Goal: Information Seeking & Learning: Learn about a topic

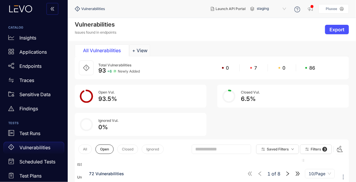
click at [40, 146] on p "Vulnerabilities" at bounding box center [34, 147] width 31 height 5
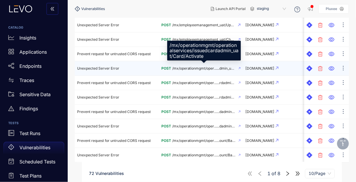
scroll to position [156, 0]
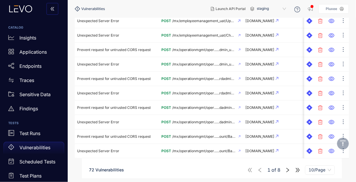
click at [289, 171] on icon "right" at bounding box center [287, 169] width 5 height 5
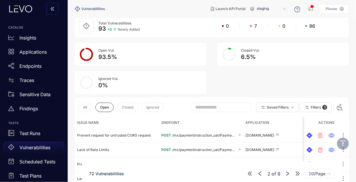
scroll to position [156, 0]
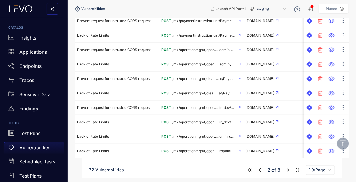
click at [289, 169] on icon "right" at bounding box center [287, 169] width 5 height 5
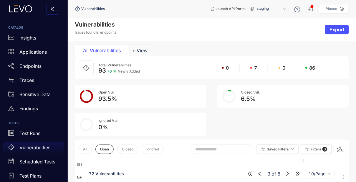
click at [255, 67] on span "7" at bounding box center [255, 67] width 3 height 5
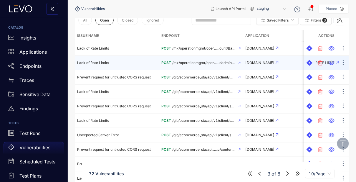
scroll to position [72, 0]
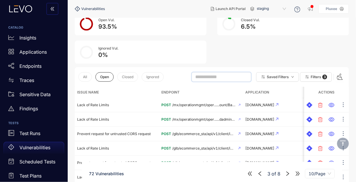
click at [221, 77] on input "text" at bounding box center [218, 76] width 47 height 5
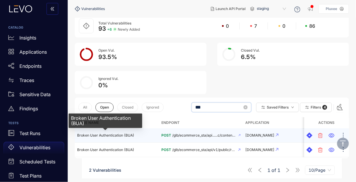
type input "***"
click at [120, 134] on span "Broken User Authentication (BUA)" at bounding box center [105, 135] width 57 height 4
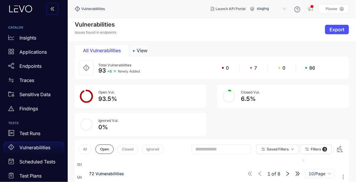
click at [204, 148] on input "text" at bounding box center [218, 148] width 47 height 5
type input "***"
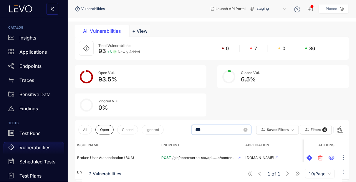
scroll to position [42, 0]
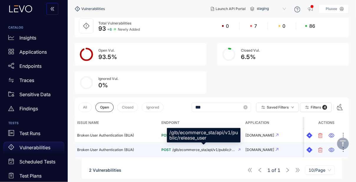
click at [180, 148] on span "/glb/ecommerce_sta/api/v1/public/release_user" at bounding box center [204, 150] width 64 height 4
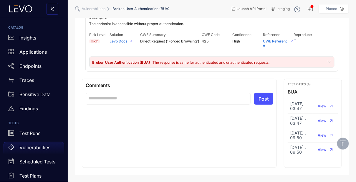
scroll to position [77, 0]
click at [323, 104] on span "View" at bounding box center [322, 106] width 9 height 4
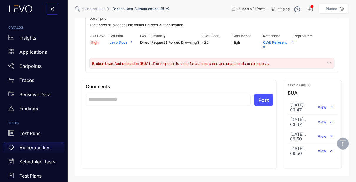
scroll to position [0, 0]
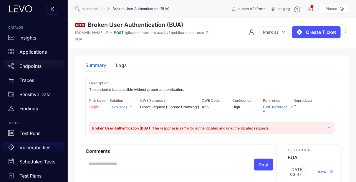
click at [31, 64] on p "Endpoints" at bounding box center [30, 65] width 22 height 5
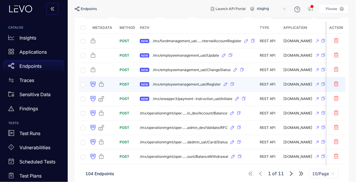
scroll to position [71, 0]
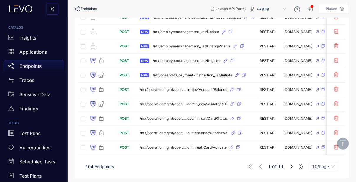
click at [291, 166] on icon "right" at bounding box center [291, 166] width 5 height 5
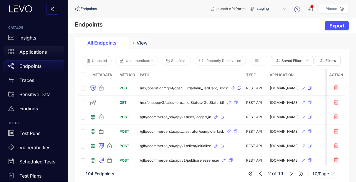
click at [31, 53] on p "Applications" at bounding box center [32, 51] width 27 height 5
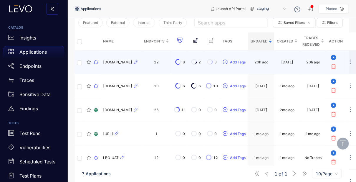
scroll to position [113, 0]
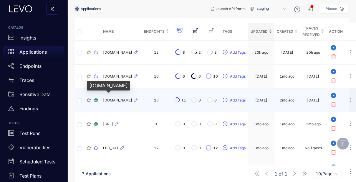
click at [119, 99] on span "ecommerce-api.sta.pluxee.mx" at bounding box center [117, 100] width 29 height 4
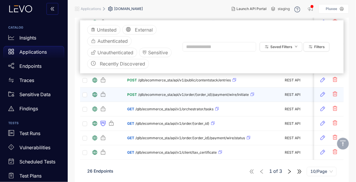
scroll to position [148, 0]
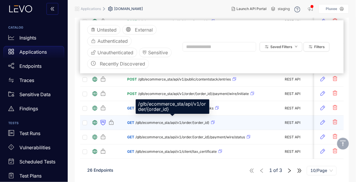
click at [155, 120] on span "/glb/ecommerce_sta/api/v1/order/{order_id}" at bounding box center [172, 122] width 74 height 4
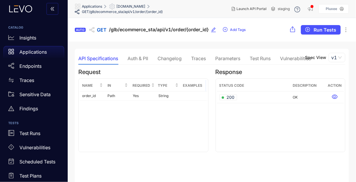
click at [169, 59] on div "Changelog" at bounding box center [170, 58] width 24 height 5
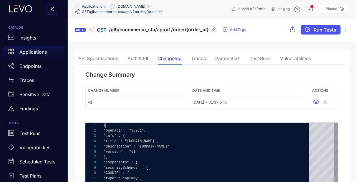
click at [142, 57] on div "Auth & PII" at bounding box center [137, 58] width 21 height 5
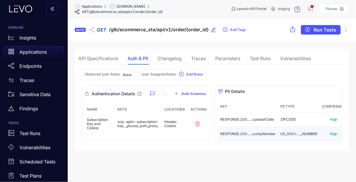
click at [239, 130] on td "RESPONSE.200......curityNumber" at bounding box center [248, 134] width 60 height 14
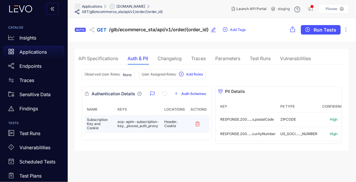
click at [130, 122] on td "ocp-apim-subscription-key, _pluxee_auth_proxy" at bounding box center [138, 123] width 47 height 17
click at [131, 122] on td "ocp-apim-subscription-key, _pluxee_auth_proxy" at bounding box center [138, 123] width 47 height 17
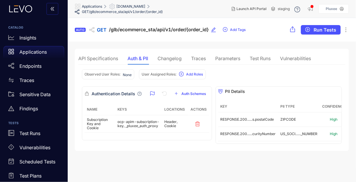
click at [96, 60] on div "API Specifications" at bounding box center [98, 58] width 40 height 5
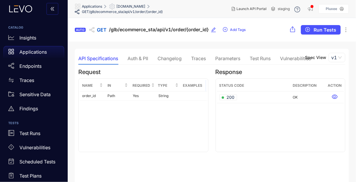
click at [261, 60] on div "Test Runs" at bounding box center [260, 58] width 21 height 5
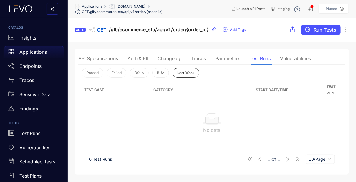
click at [292, 61] on div "Vulnerabilities" at bounding box center [295, 58] width 31 height 12
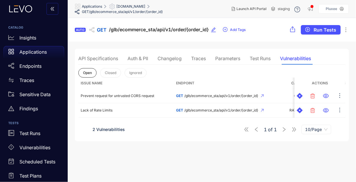
click at [90, 56] on div "API Specifications" at bounding box center [98, 58] width 40 height 5
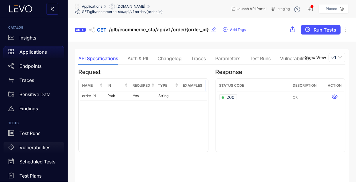
click at [34, 145] on p "Vulnerabilities" at bounding box center [34, 147] width 31 height 5
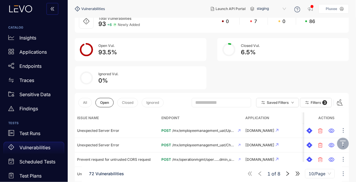
scroll to position [47, 0]
click at [207, 103] on input "text" at bounding box center [218, 102] width 47 height 5
type input "****"
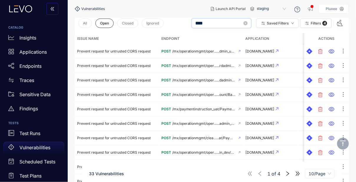
scroll to position [126, 0]
click at [289, 174] on icon "right" at bounding box center [287, 173] width 5 height 5
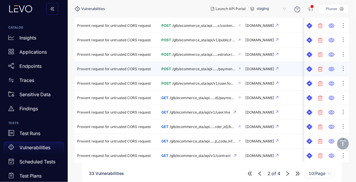
scroll to position [156, 0]
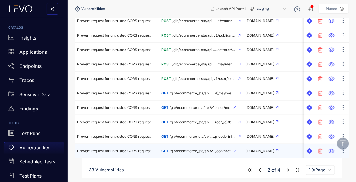
click at [196, 145] on td "GET /glb/ecommerce_sta/api/v1/contract" at bounding box center [201, 151] width 84 height 14
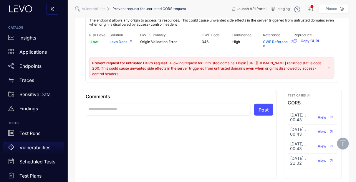
scroll to position [91, 0]
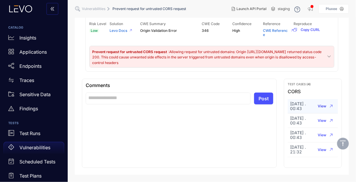
click at [326, 104] on span "View" at bounding box center [322, 106] width 9 height 4
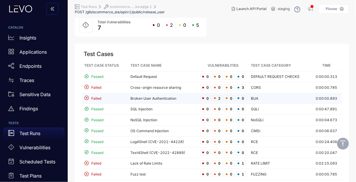
scroll to position [56, 0]
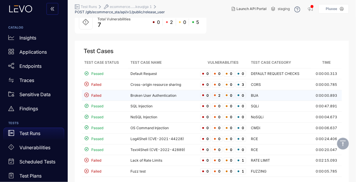
click at [174, 95] on td "Broken User Authentication" at bounding box center [163, 95] width 70 height 11
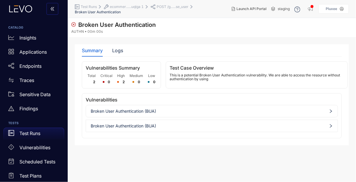
click at [190, 107] on div "Broken User Authentication (BUA)" at bounding box center [212, 110] width 252 height 9
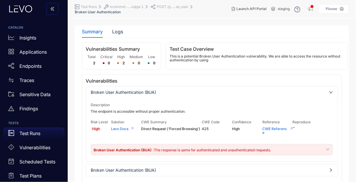
scroll to position [26, 0]
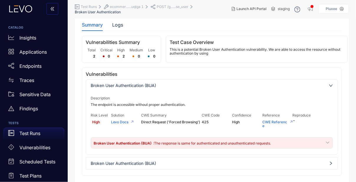
click at [202, 161] on span "Broken User Authentication (BUA)" at bounding box center [212, 163] width 242 height 5
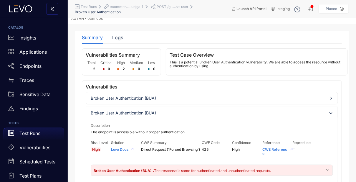
scroll to position [0, 0]
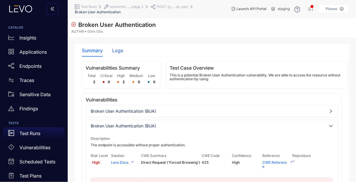
click at [117, 50] on div "Logs" at bounding box center [117, 50] width 11 height 5
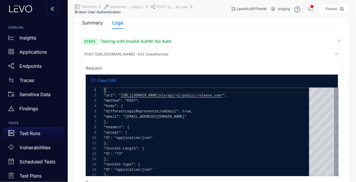
scroll to position [81, 0]
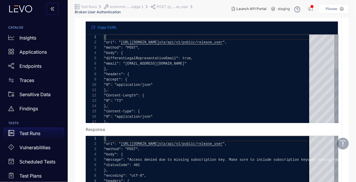
drag, startPoint x: 335, startPoint y: 49, endPoint x: 333, endPoint y: 27, distance: 21.9
click at [333, 27] on pre "**********" at bounding box center [211, 116] width 257 height 220
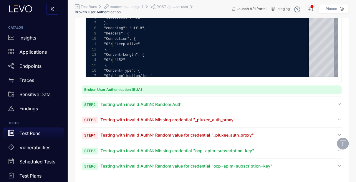
scroll to position [228, 0]
click at [127, 137] on span "Testing with invalid AuthN: Random value for credential "_pluxee_auth_proxy"" at bounding box center [176, 135] width 153 height 5
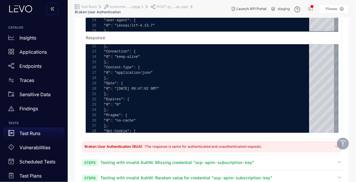
scroll to position [466, 0]
click at [199, 145] on span ": The response is same for authenticated and unauthenticated requests." at bounding box center [203, 146] width 118 height 4
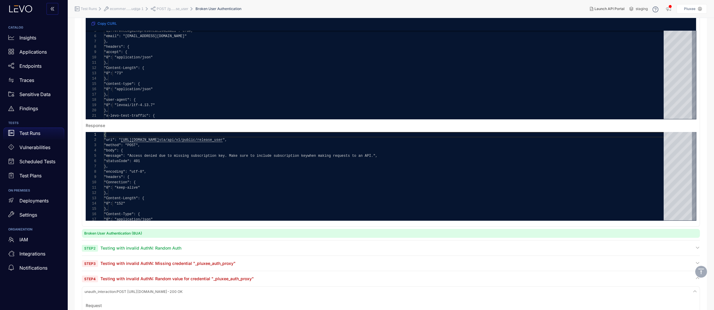
scroll to position [0, 0]
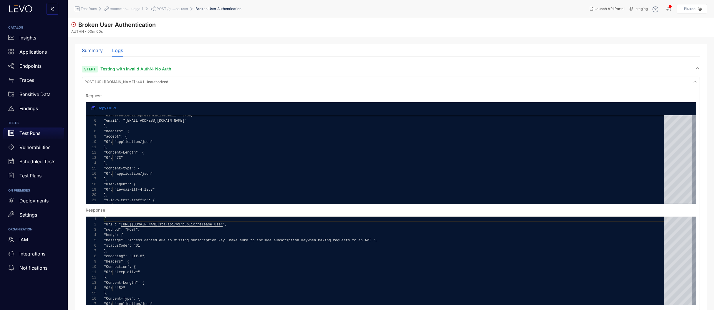
click at [93, 51] on div "Summary" at bounding box center [92, 50] width 21 height 5
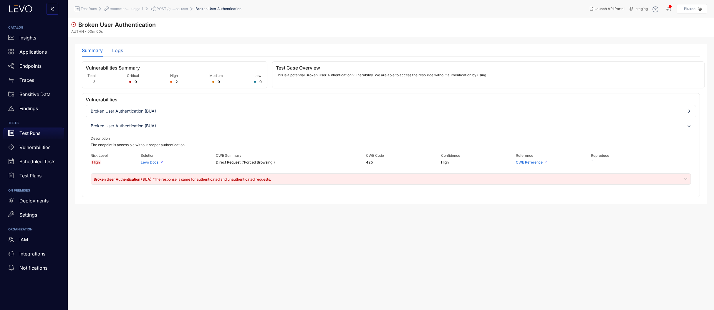
click at [116, 51] on div "Logs" at bounding box center [117, 50] width 11 height 5
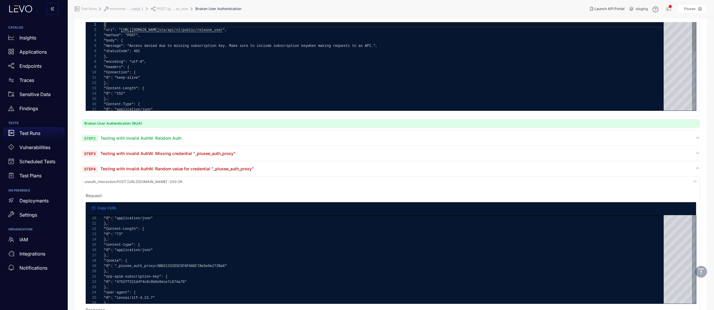
scroll to position [196, 0]
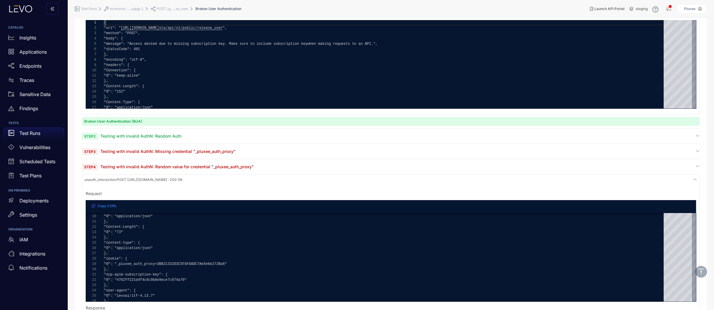
click at [211, 167] on span "Testing with invalid AuthN: Random value for credential "_pluxee_auth_proxy"" at bounding box center [176, 166] width 153 height 5
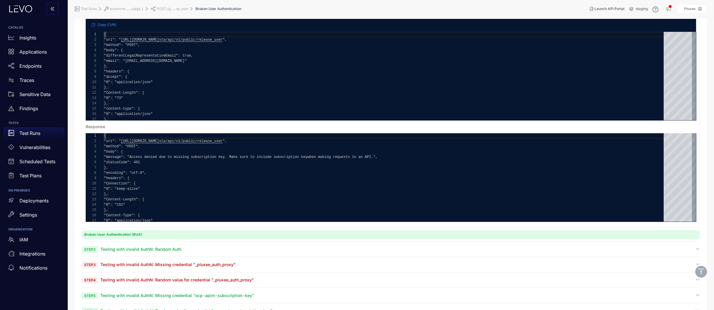
scroll to position [101, 0]
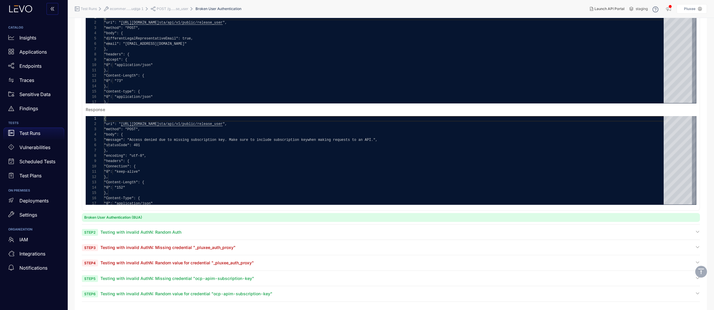
click at [175, 181] on span "Testing with invalid AuthN: Random value for credential "_pluxee_auth_proxy"" at bounding box center [176, 262] width 153 height 5
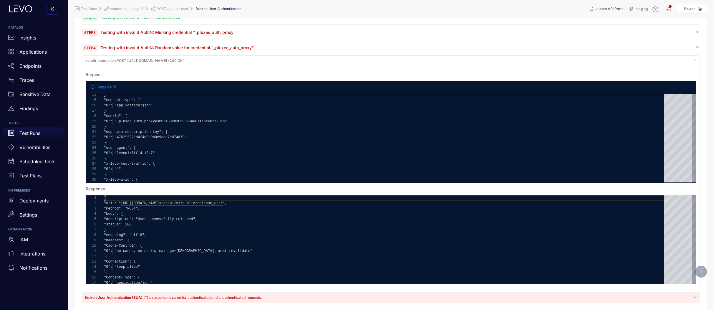
scroll to position [316, 0]
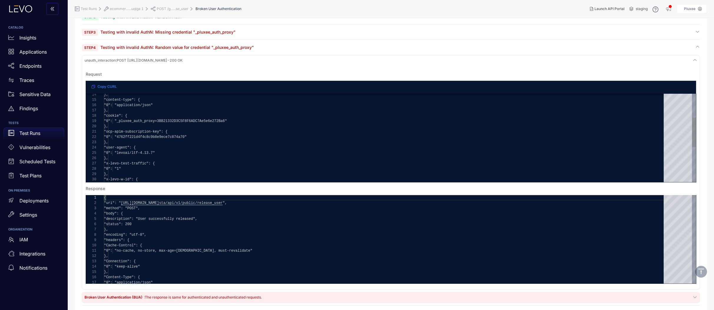
type textarea "**********"
click at [188, 122] on span ""0": "_pluxee_auth_proxy=3BB21332D3C5F8F6ADC" at bounding box center [150, 121] width 93 height 4
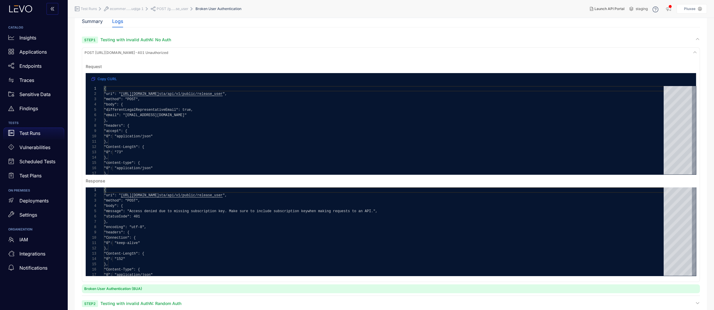
scroll to position [29, 0]
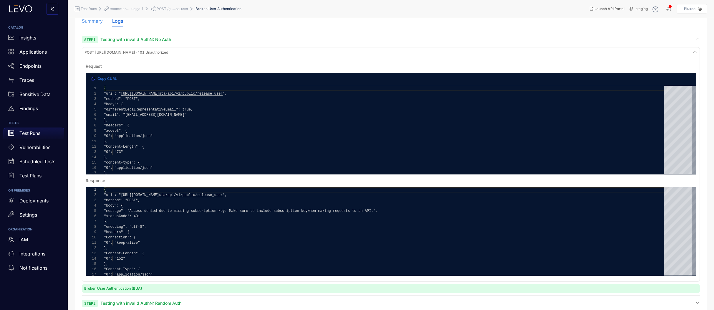
click at [90, 25] on div "Summary" at bounding box center [92, 21] width 21 height 12
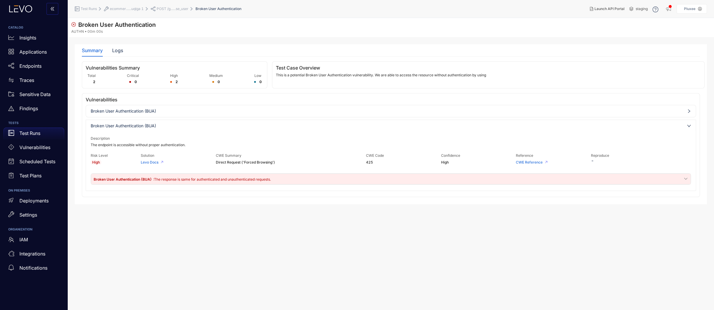
scroll to position [0, 0]
click at [112, 48] on div "Logs" at bounding box center [117, 50] width 11 height 5
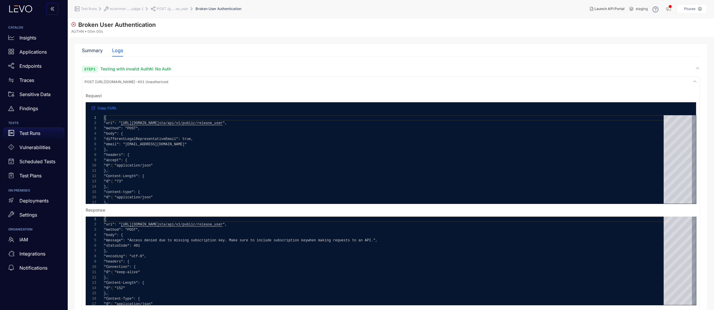
click at [94, 69] on span "Step 1" at bounding box center [90, 69] width 16 height 7
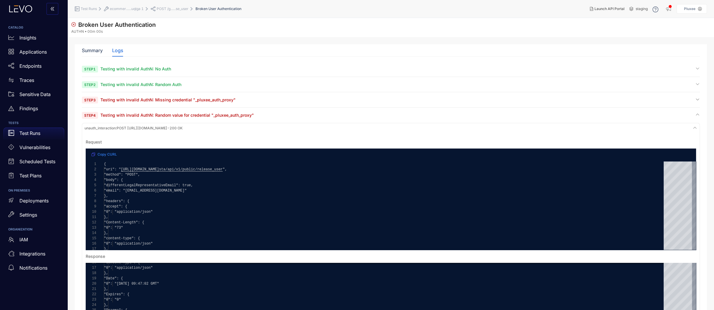
click at [133, 86] on span "Testing with invalid AuthN: Random Auth" at bounding box center [140, 84] width 81 height 5
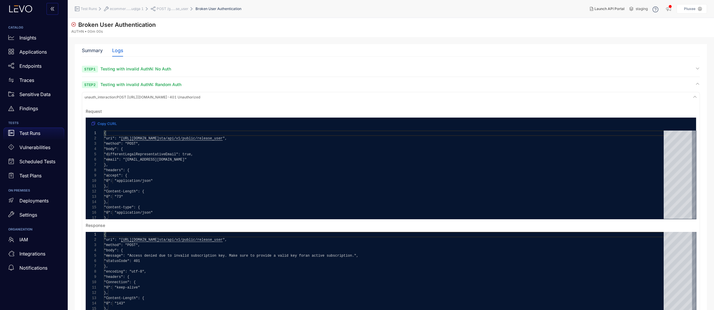
click at [133, 86] on span "Testing with invalid AuthN: Random Auth" at bounding box center [140, 84] width 81 height 5
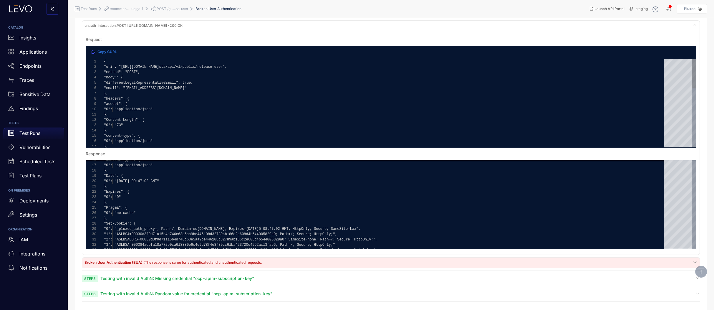
scroll to position [102, 0]
click at [184, 181] on span "Testing with invalid AuthN: Missing credential "ocp-apim-subscription-key"" at bounding box center [177, 278] width 154 height 5
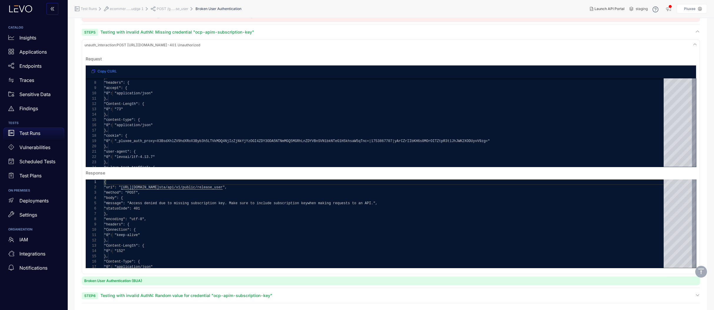
scroll to position [350, 0]
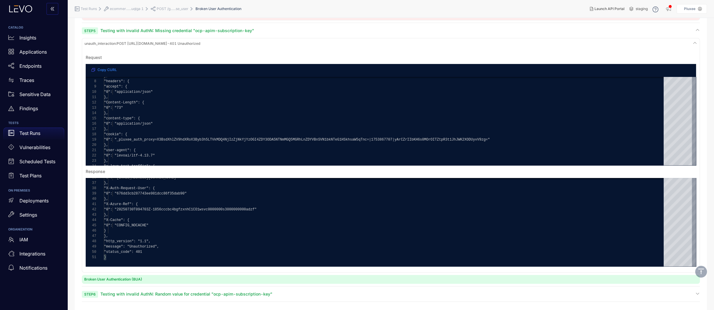
click at [200, 43] on span "unauth_interaction : POST https://ecommerce-api.sta.pluxee.mx/glb/ecommerce_sta…" at bounding box center [143, 44] width 116 height 4
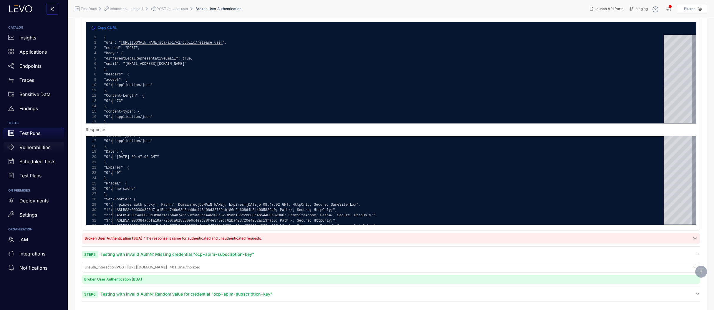
click at [34, 146] on p "Vulnerabilities" at bounding box center [34, 147] width 31 height 5
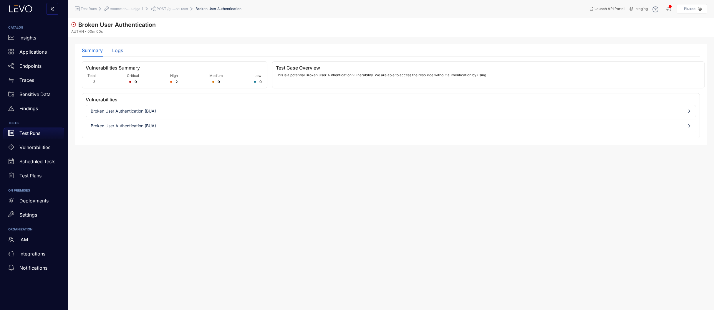
click at [112, 50] on div "Logs" at bounding box center [117, 50] width 11 height 5
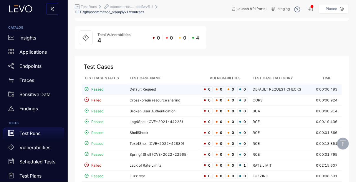
scroll to position [40, 0]
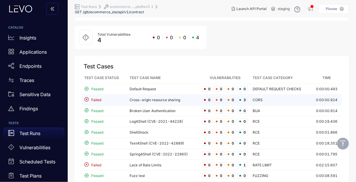
click at [159, 99] on td "Cross-origin resource sharing" at bounding box center [163, 100] width 72 height 11
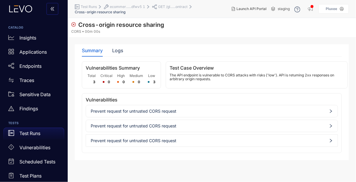
click at [192, 111] on span "Prevent request for untrusted CORS request" at bounding box center [212, 111] width 242 height 5
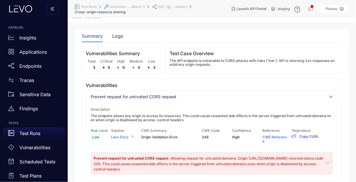
scroll to position [55, 0]
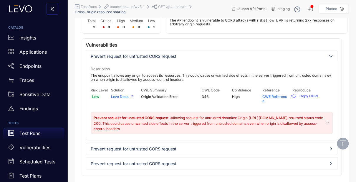
click at [220, 153] on div "Prevent request for untrusted CORS request" at bounding box center [212, 149] width 252 height 12
click at [212, 148] on span "Prevent request for untrusted CORS request" at bounding box center [212, 148] width 242 height 5
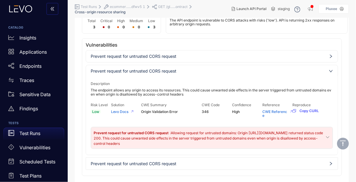
click at [219, 165] on div "Prevent request for untrusted CORS request" at bounding box center [212, 163] width 252 height 9
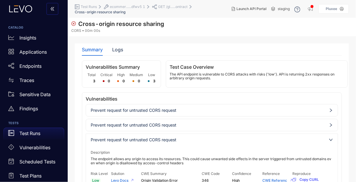
scroll to position [0, 0]
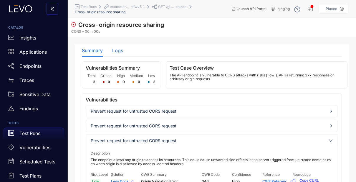
click at [123, 50] on div "Logs" at bounding box center [117, 50] width 11 height 5
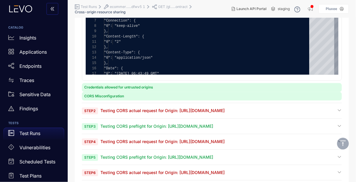
scroll to position [237, 0]
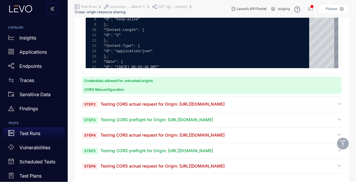
click at [140, 132] on span "Step 4 Testing CORS actual request for Origin: https://example.ecommerce-api.st…" at bounding box center [153, 135] width 143 height 6
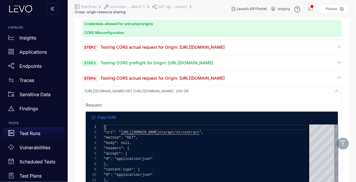
scroll to position [294, 0]
click at [175, 50] on div "Step 2 Testing CORS actual request for Origin: https://example.com" at bounding box center [212, 49] width 260 height 11
click at [175, 48] on span "Testing CORS actual request for Origin: https://example.com" at bounding box center [162, 47] width 124 height 5
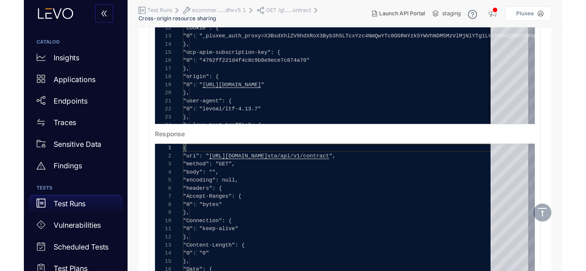
scroll to position [395, 0]
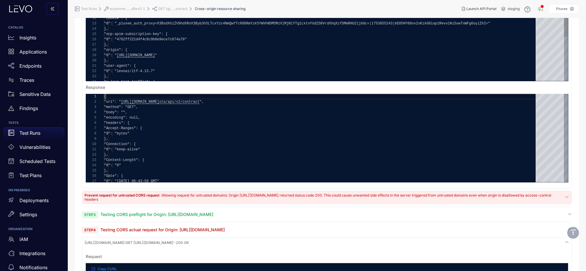
type textarea "**********"
drag, startPoint x: 172, startPoint y: 55, endPoint x: 128, endPoint y: 54, distance: 43.9
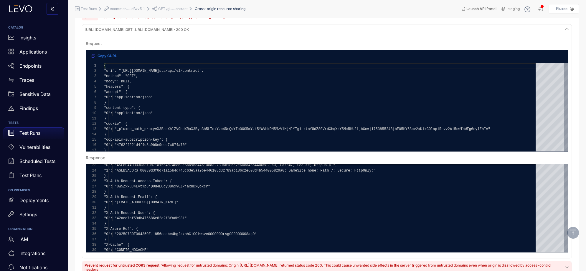
scroll to position [608, 0]
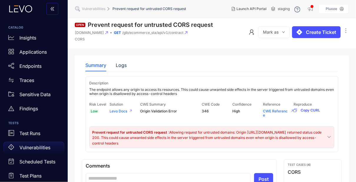
click at [30, 150] on div "Vulnerabilities" at bounding box center [34, 148] width 61 height 12
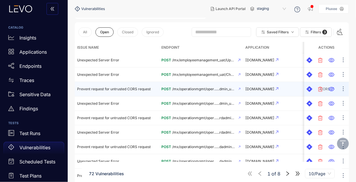
scroll to position [19, 0]
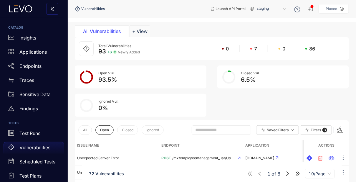
click at [204, 126] on span at bounding box center [221, 129] width 59 height 9
type input "**********"
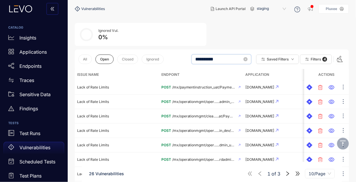
scroll to position [90, 0]
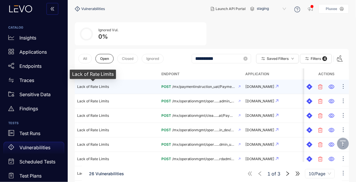
click at [101, 88] on span "Lack of Rate Limits" at bounding box center [93, 86] width 32 height 4
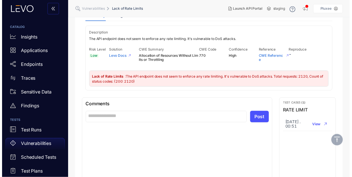
scroll to position [28, 0]
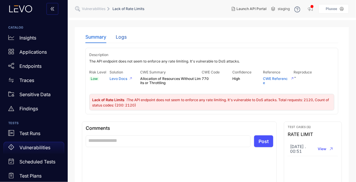
click at [123, 36] on div "Logs" at bounding box center [121, 36] width 11 height 5
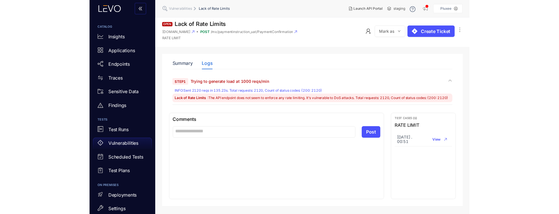
scroll to position [0, 0]
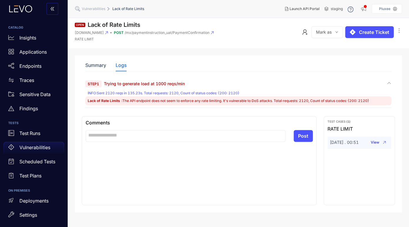
click at [356, 143] on icon "button" at bounding box center [384, 142] width 3 height 3
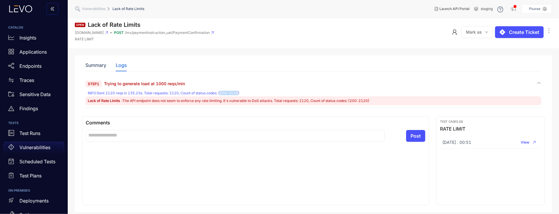
drag, startPoint x: 222, startPoint y: 93, endPoint x: 239, endPoint y: 94, distance: 16.8
click at [239, 94] on div "INFO : Sent 2120 reqs in 135.23s. Total requests: 2120, Count of status codes: …" at bounding box center [314, 93] width 452 height 4
click at [141, 102] on span ": The API endpoint does not seem to enforce any rate limiting. It's vulnerable …" at bounding box center [246, 100] width 248 height 4
click at [41, 148] on p "Vulnerabilities" at bounding box center [34, 147] width 31 height 5
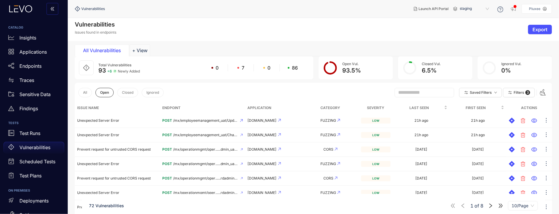
click at [37, 146] on p "Vulnerabilities" at bounding box center [34, 147] width 31 height 5
click at [356, 93] on input "text" at bounding box center [421, 92] width 47 height 5
type input "**********"
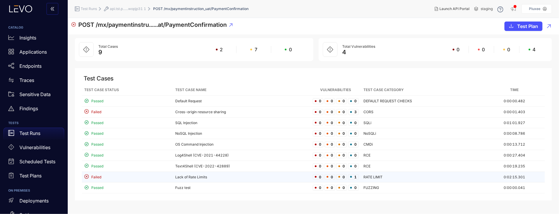
click at [100, 175] on span "Failed" at bounding box center [96, 177] width 10 height 4
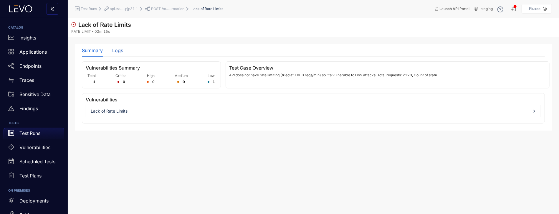
click at [117, 52] on div "Logs" at bounding box center [117, 50] width 11 height 5
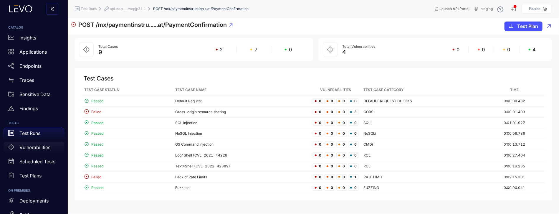
click at [38, 150] on p "Vulnerabilities" at bounding box center [34, 147] width 31 height 5
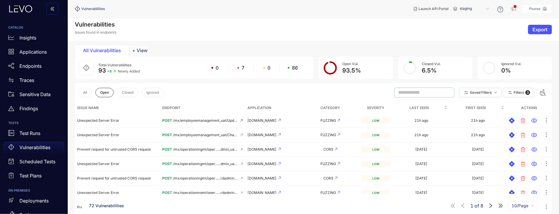
click at [409, 92] on input "text" at bounding box center [421, 92] width 47 height 5
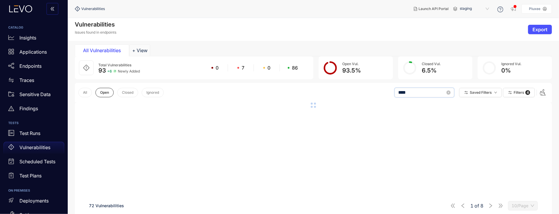
type input "****"
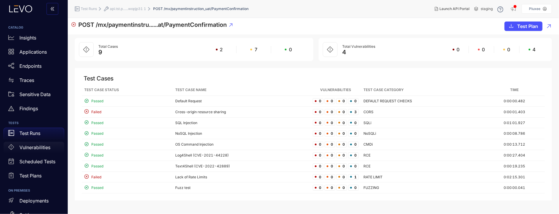
click at [29, 148] on p "Vulnerabilities" at bounding box center [34, 147] width 31 height 5
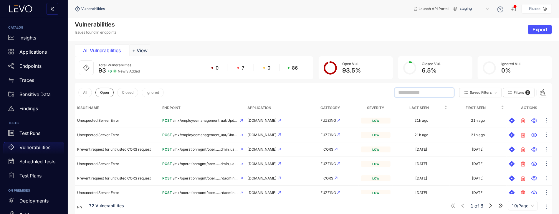
click at [409, 91] on input "text" at bounding box center [421, 92] width 47 height 5
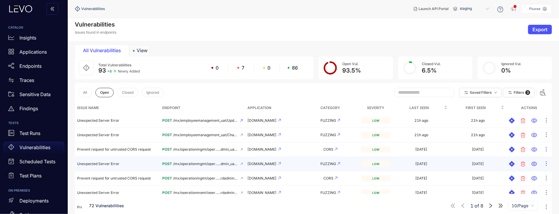
click at [261, 164] on div "[DOMAIN_NAME]" at bounding box center [274, 164] width 52 height 4
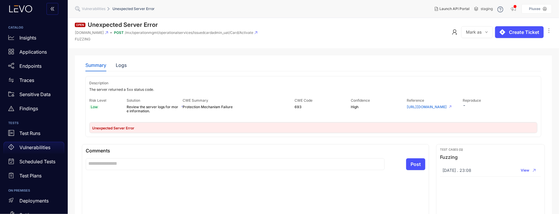
click at [98, 66] on div "Summary" at bounding box center [95, 64] width 21 height 5
click at [34, 148] on p "Vulnerabilities" at bounding box center [34, 147] width 31 height 5
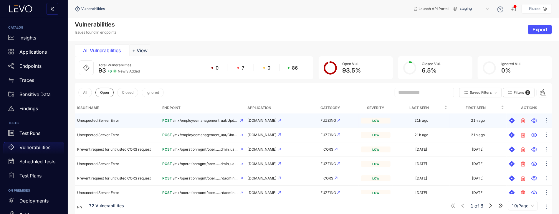
click at [265, 120] on div "[DOMAIN_NAME]" at bounding box center [274, 120] width 52 height 4
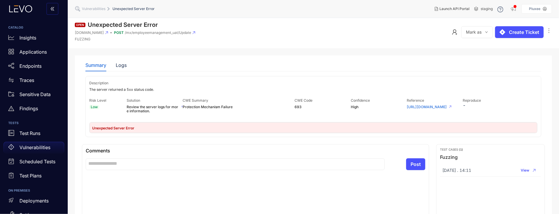
click at [37, 146] on p "Vulnerabilities" at bounding box center [34, 147] width 31 height 5
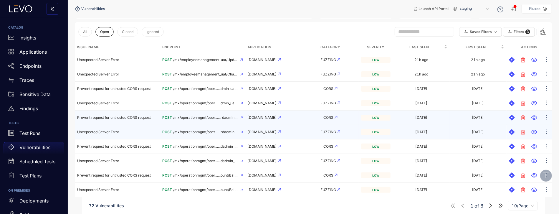
scroll to position [67, 0]
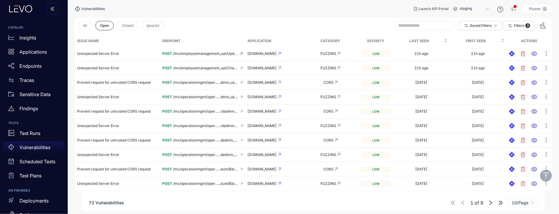
click at [409, 203] on icon "right" at bounding box center [490, 202] width 5 height 5
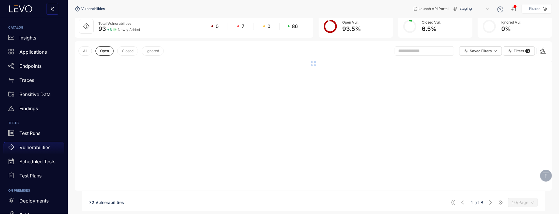
scroll to position [67, 0]
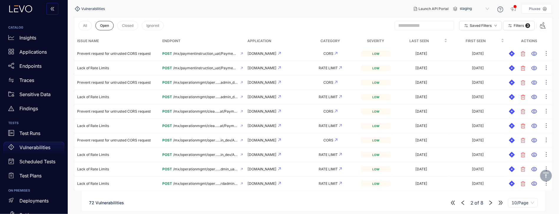
click at [409, 202] on icon "right" at bounding box center [490, 202] width 5 height 5
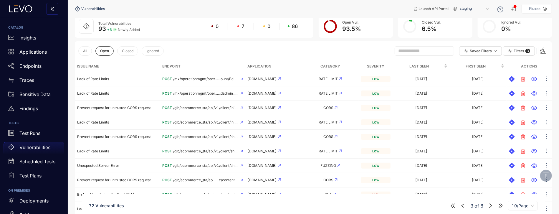
scroll to position [67, 0]
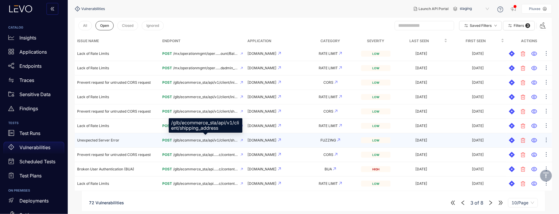
click at [210, 139] on span "/glb/ecommerce_sta/api/v1/client/shipping_address" at bounding box center [205, 140] width 65 height 4
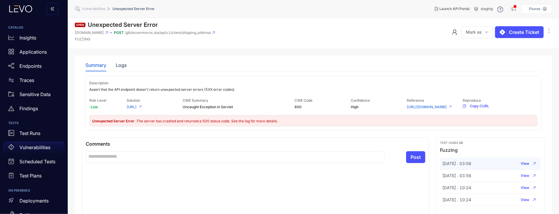
click at [409, 165] on span "View" at bounding box center [525, 163] width 9 height 4
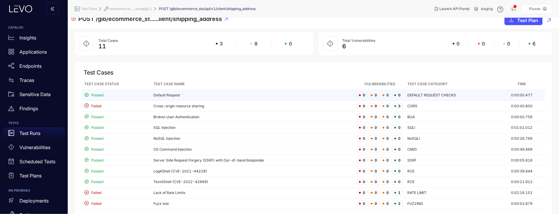
scroll to position [6, 0]
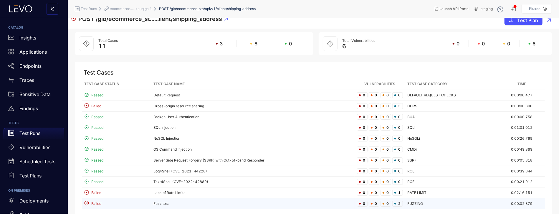
click at [157, 202] on td "Fuzz test" at bounding box center [252, 203] width 203 height 11
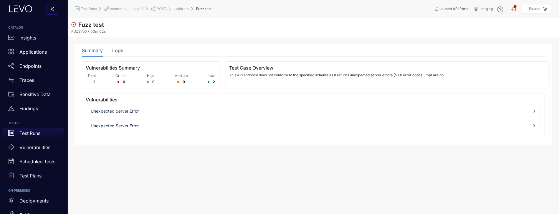
click at [156, 110] on span "Unexpected Server Error" at bounding box center [313, 111] width 445 height 5
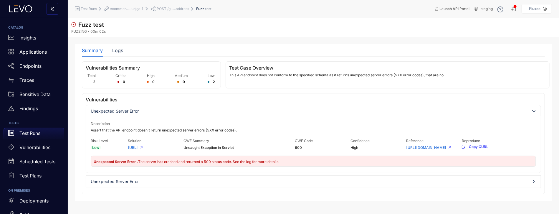
click at [200, 183] on div "Unexpected Server Error" at bounding box center [313, 181] width 455 height 12
click at [200, 184] on div "Unexpected Server Error" at bounding box center [313, 181] width 455 height 9
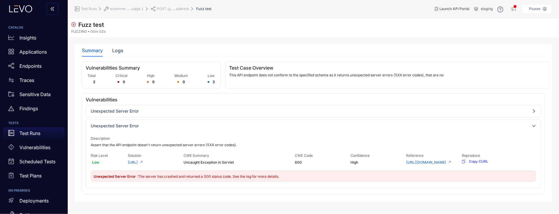
click at [111, 52] on div "Summary Logs" at bounding box center [102, 50] width 41 height 12
click at [116, 51] on div "Logs" at bounding box center [117, 50] width 11 height 5
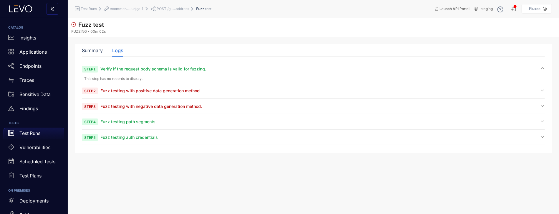
click at [127, 70] on span "Verify if the request body schema is valid for fuzzing." at bounding box center [153, 68] width 106 height 5
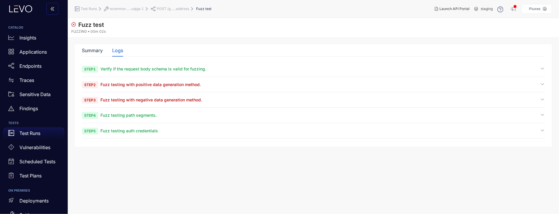
click at [130, 82] on span "Fuzz testing with positive data generation method." at bounding box center [150, 84] width 100 height 5
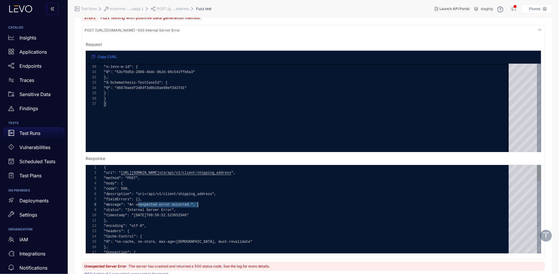
drag, startPoint x: 138, startPoint y: 205, endPoint x: 198, endPoint y: 207, distance: 61.0
drag, startPoint x: 136, startPoint y: 211, endPoint x: 164, endPoint y: 211, distance: 28.0
drag, startPoint x: 130, startPoint y: 189, endPoint x: 135, endPoint y: 189, distance: 5.0
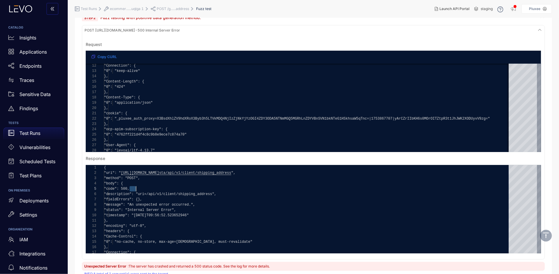
click at [540, 30] on icon at bounding box center [539, 30] width 5 height 5
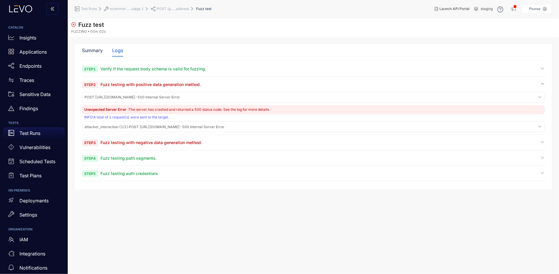
click at [162, 99] on span "attacker_interaction (1/1) : POST [URL][DOMAIN_NAME] - 500 Internal Server Error" at bounding box center [132, 97] width 95 height 4
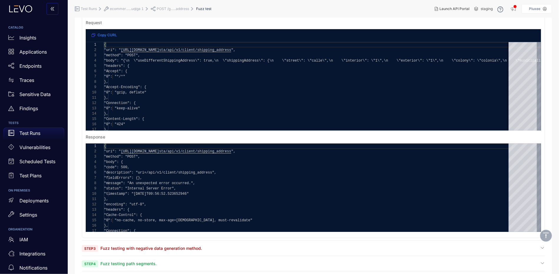
scroll to position [119, 0]
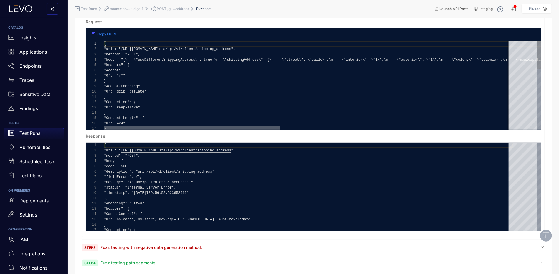
drag, startPoint x: 262, startPoint y: 128, endPoint x: 255, endPoint y: 123, distance: 9.0
click at [255, 123] on div "}, "Content-Length": { "0": "424" }, "Accept-Encoding": { "0": "gzip, deflate" …" at bounding box center [322, 85] width 437 height 88
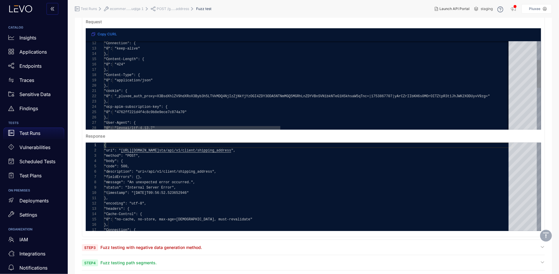
type textarea "**********"
drag, startPoint x: 380, startPoint y: 96, endPoint x: 407, endPoint y: 96, distance: 26.2
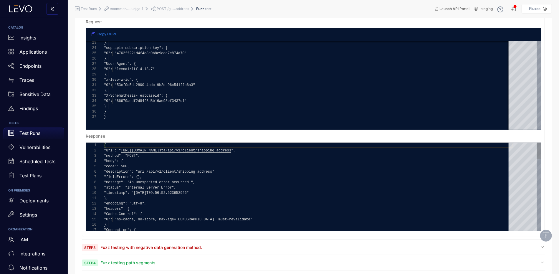
scroll to position [0, 0]
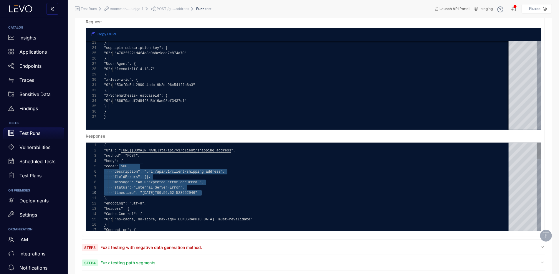
drag, startPoint x: 118, startPoint y: 167, endPoint x: 202, endPoint y: 193, distance: 87.9
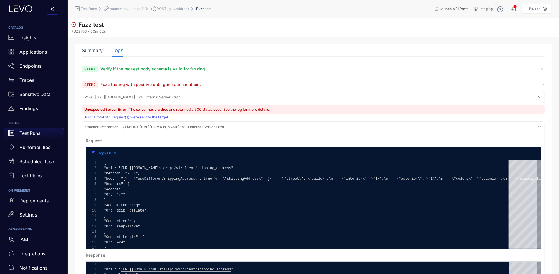
click at [543, 97] on div "POST https://ecommerce-api.sta.pluxee.mx/glb/ecommerce_sta/api/v1/client/shippi…" at bounding box center [313, 97] width 460 height 8
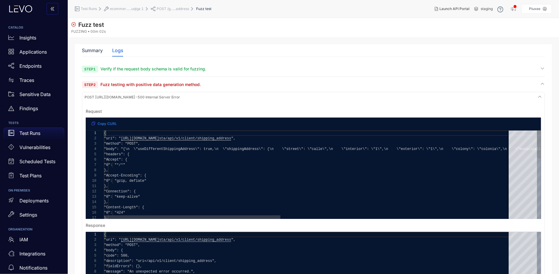
click at [543, 97] on div "POST https://ecommerce-api.sta.pluxee.mx/glb/ecommerce_sta/api/v1/client/shippi…" at bounding box center [313, 97] width 460 height 8
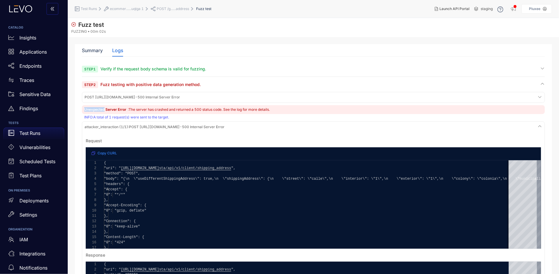
click at [543, 97] on div "POST https://ecommerce-api.sta.pluxee.mx/glb/ecommerce_sta/api/v1/client/shippi…" at bounding box center [313, 97] width 460 height 8
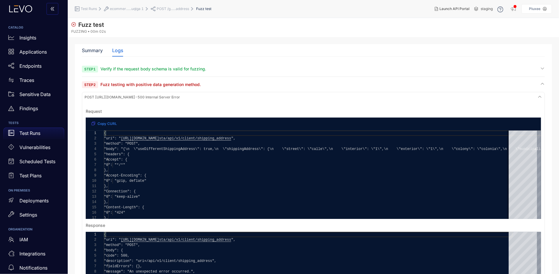
click at [542, 85] on icon at bounding box center [542, 84] width 5 height 5
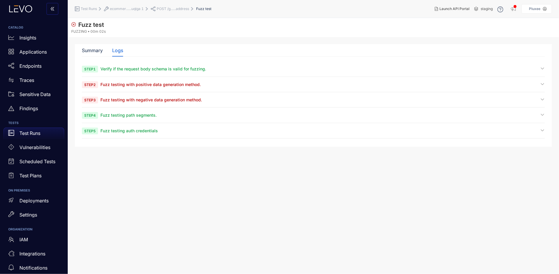
click at [166, 115] on div "Step 4 Fuzz testing path segments." at bounding box center [313, 115] width 463 height 6
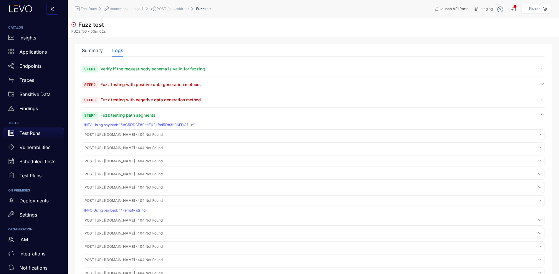
click at [125, 125] on div "INFO : Using payload: "5AC5DD3F89eaE62efbd5Db3bB6EDC11e"" at bounding box center [313, 125] width 459 height 4
click at [126, 125] on div "INFO : Using payload: "5AC5DD3F89eaE62efbd5Db3bB6EDC11e"" at bounding box center [313, 125] width 459 height 4
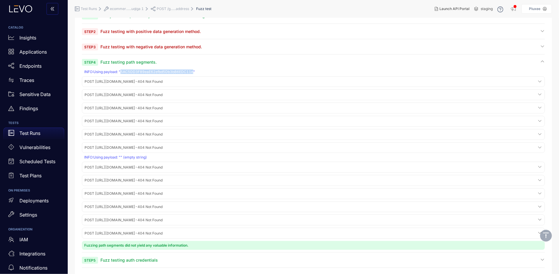
scroll to position [54, 0]
click at [122, 155] on div "INFO : Using payload: "" (empty string)" at bounding box center [313, 157] width 459 height 4
click at [115, 156] on div "INFO : Using payload: "" (empty string)" at bounding box center [313, 157] width 459 height 4
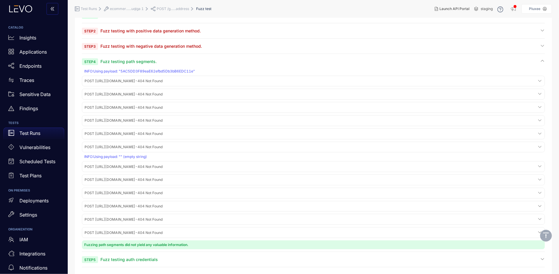
click at [122, 155] on div "INFO : Using payload: "" (empty string)" at bounding box center [313, 157] width 459 height 4
click at [155, 156] on div "INFO : Using payload: "" (empty string)" at bounding box center [313, 157] width 459 height 4
click at [173, 213] on div "Step 5 Fuzz testing auth credentials" at bounding box center [313, 261] width 463 height 11
click at [172, 213] on div "Step 5 Fuzz testing auth credentials" at bounding box center [313, 259] width 463 height 6
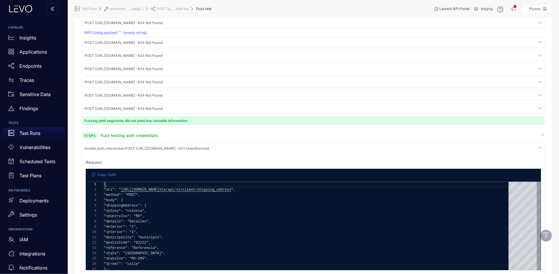
scroll to position [192, 0]
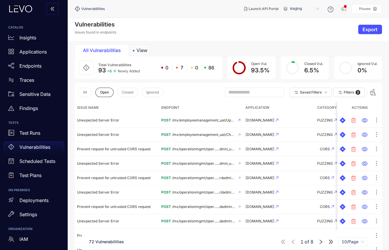
click at [28, 145] on p "Vulnerabilities" at bounding box center [34, 147] width 31 height 5
click at [29, 145] on p "Vulnerabilities" at bounding box center [34, 147] width 31 height 5
click at [233, 90] on span at bounding box center [254, 92] width 59 height 9
click at [232, 92] on input "text" at bounding box center [251, 92] width 47 height 5
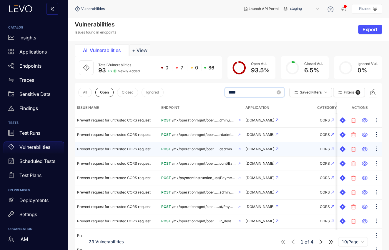
type input "****"
click at [163, 151] on span "POST" at bounding box center [166, 149] width 10 height 4
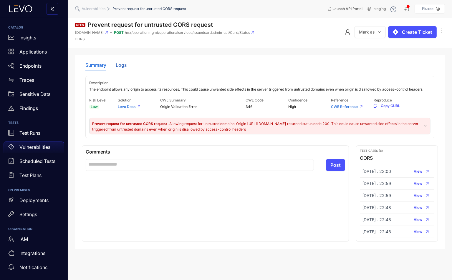
click at [119, 67] on div "Logs" at bounding box center [121, 64] width 11 height 5
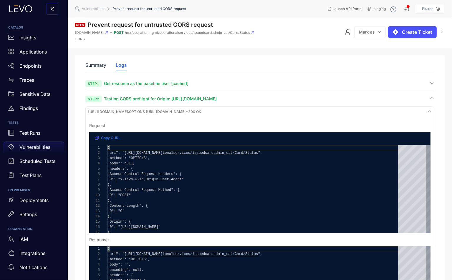
click at [356, 98] on icon at bounding box center [432, 98] width 5 height 5
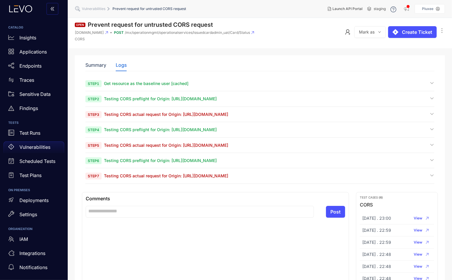
click at [196, 99] on span "Testing CORS preflight for Origin: [URL][DOMAIN_NAME]" at bounding box center [160, 98] width 113 height 5
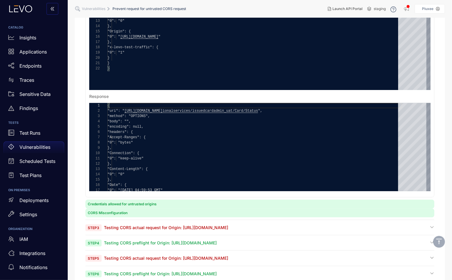
scroll to position [145, 0]
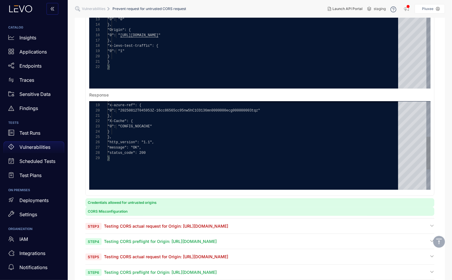
type textarea "**********"
click at [144, 152] on span ""status_code": 200" at bounding box center [126, 153] width 38 height 4
click at [152, 181] on span "Testing CORS actual request for Origin: [URL][DOMAIN_NAME]" at bounding box center [166, 226] width 124 height 5
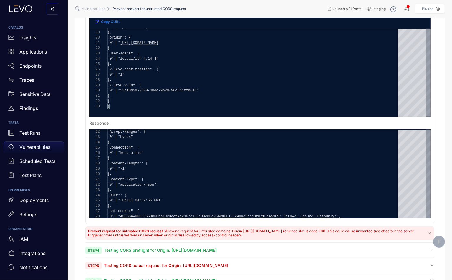
scroll to position [389, 0]
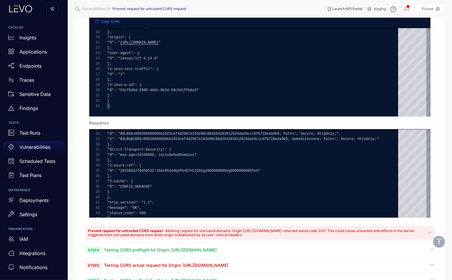
click at [217, 181] on span "Testing CORS preflight for Origin: [URL][DOMAIN_NAME]" at bounding box center [160, 250] width 113 height 5
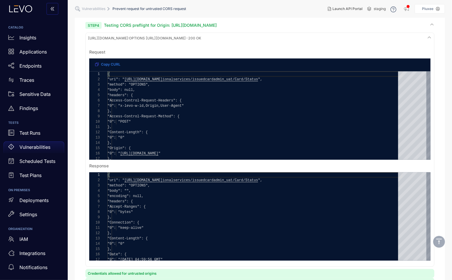
scroll to position [645, 0]
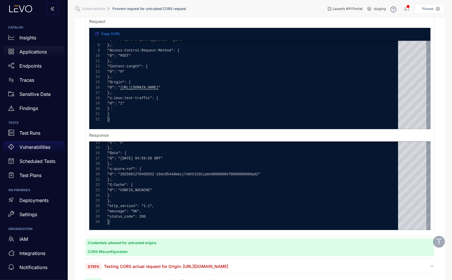
click at [33, 58] on link "Applications" at bounding box center [34, 53] width 61 height 14
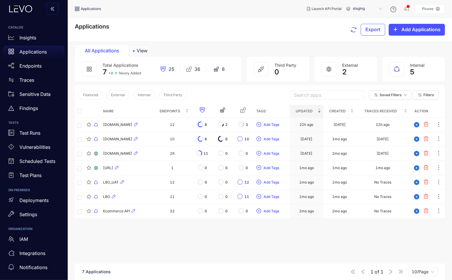
click at [246, 111] on icon at bounding box center [243, 110] width 5 height 5
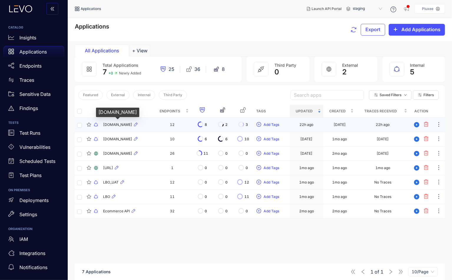
click at [112, 126] on span "[DOMAIN_NAME]" at bounding box center [117, 125] width 29 height 4
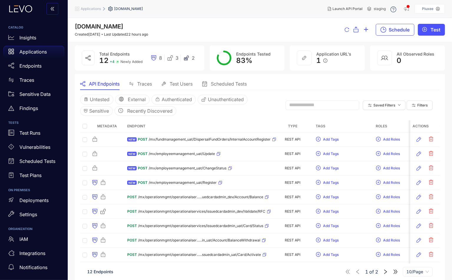
click at [30, 54] on p "Applications" at bounding box center [32, 51] width 27 height 5
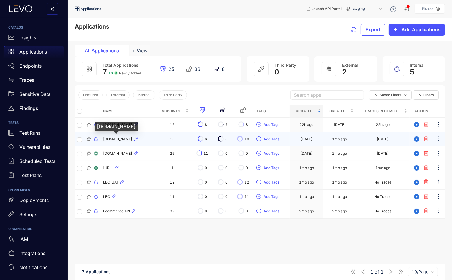
click at [119, 139] on span "[DOMAIN_NAME]" at bounding box center [117, 139] width 29 height 4
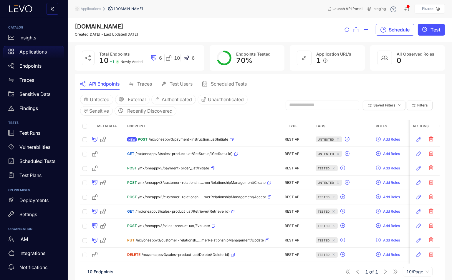
click at [142, 84] on span "Traces" at bounding box center [144, 83] width 15 height 5
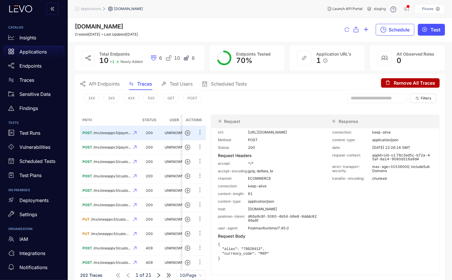
scroll to position [16, 0]
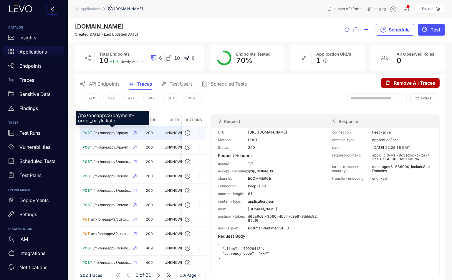
click at [97, 132] on span "/mx/oneappv3/payment-order_uat/Initiate" at bounding box center [112, 133] width 38 height 4
click at [102, 132] on span "/mx/oneappv3/payment-order_uat/Initiate" at bounding box center [112, 133] width 38 height 4
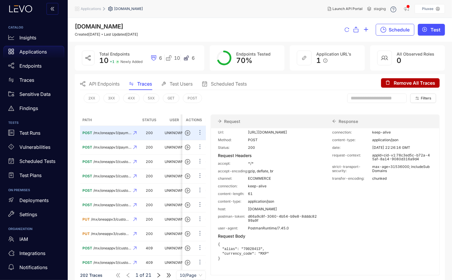
click at [237, 99] on div "2XX 3XX 4XX 5XX GET POST Filters" at bounding box center [260, 99] width 360 height 19
click at [236, 123] on div "Request" at bounding box center [268, 122] width 115 height 14
click at [297, 126] on div "Request" at bounding box center [268, 122] width 115 height 14
click at [92, 10] on span "Applications" at bounding box center [91, 9] width 20 height 4
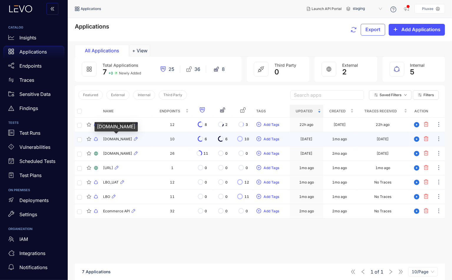
click at [116, 140] on span "[DOMAIN_NAME]" at bounding box center [117, 139] width 29 height 4
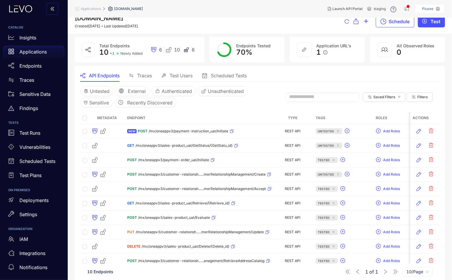
scroll to position [20, 0]
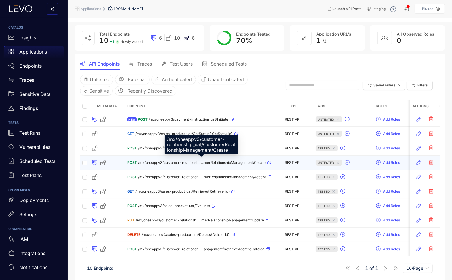
click at [192, 161] on span "/mx/oneappv3/customer-relationsh......merRelationshipManagement/Create" at bounding box center [201, 163] width 127 height 4
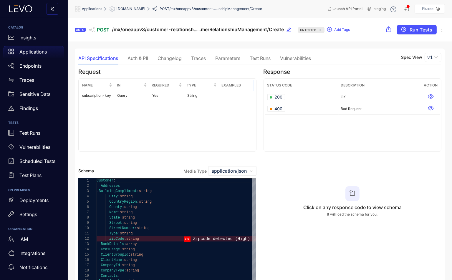
click at [137, 56] on div "Auth & PII" at bounding box center [137, 58] width 21 height 5
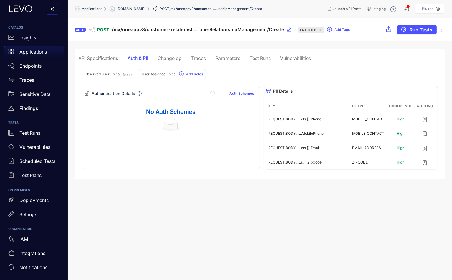
click at [164, 62] on div "Changelog" at bounding box center [170, 58] width 24 height 12
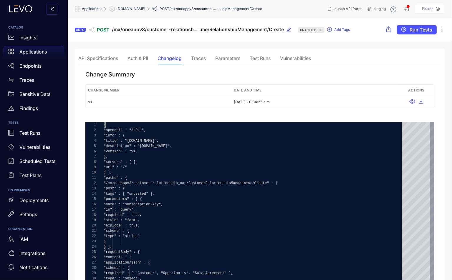
click at [198, 57] on div "Traces" at bounding box center [198, 58] width 15 height 5
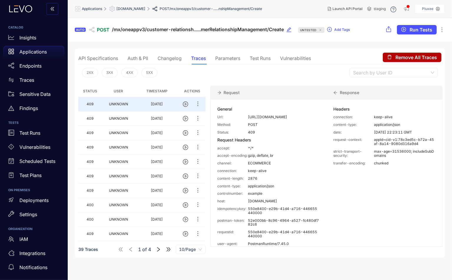
click at [249, 60] on div "API Specifications Auth & PII Changelog Traces Parameters Test Runs Vulnerabili…" at bounding box center [194, 58] width 233 height 12
click at [260, 60] on div "Test Runs" at bounding box center [260, 58] width 21 height 5
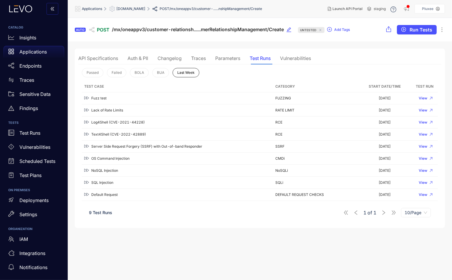
click at [293, 59] on div "Vulnerabilities" at bounding box center [295, 58] width 31 height 5
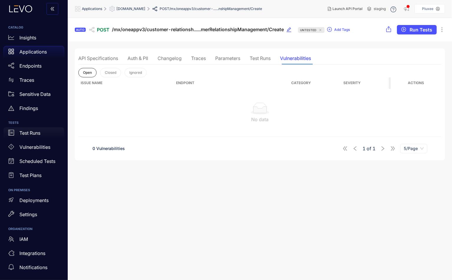
click at [32, 133] on p "Test Runs" at bounding box center [29, 132] width 21 height 5
